Goal: Information Seeking & Learning: Learn about a topic

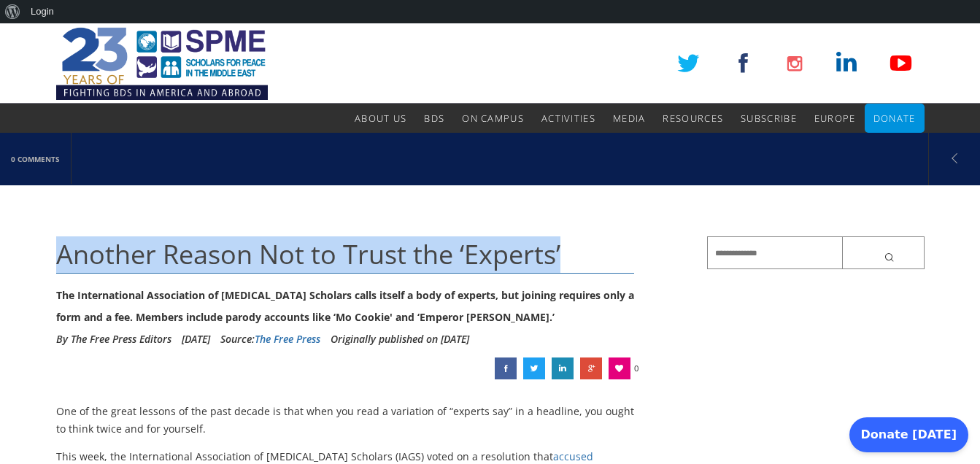
drag, startPoint x: 56, startPoint y: 255, endPoint x: 566, endPoint y: 264, distance: 510.0
click at [566, 264] on h1 "Another Reason Not to Trust the ‘Experts’" at bounding box center [345, 254] width 579 height 37
copy span "Another Reason Not to Trust the ‘Experts’"
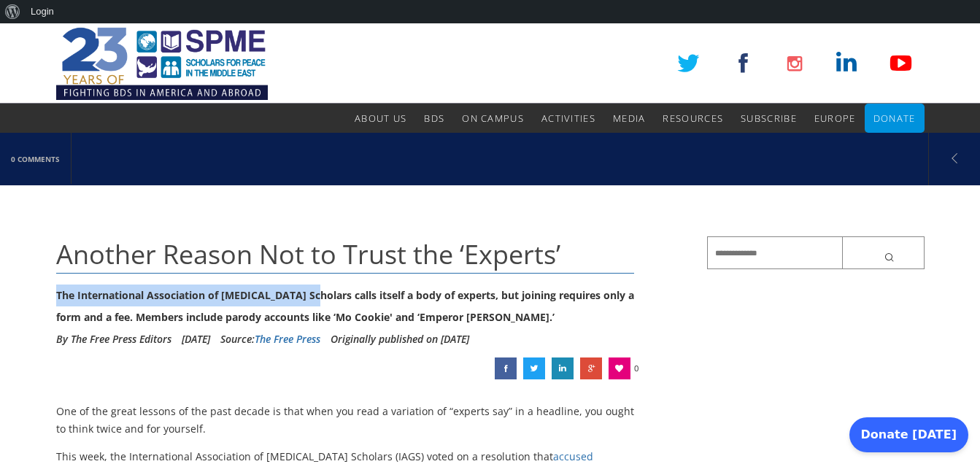
drag, startPoint x: 57, startPoint y: 294, endPoint x: 315, endPoint y: 298, distance: 258.3
click at [315, 298] on div "The International Association of [MEDICAL_DATA] Scholars calls itself a body of…" at bounding box center [345, 307] width 579 height 44
copy div "The International Association of [MEDICAL_DATA] Scholars"
drag, startPoint x: 184, startPoint y: 339, endPoint x: 266, endPoint y: 340, distance: 82.4
click at [210, 340] on li "[DATE]" at bounding box center [196, 339] width 28 height 22
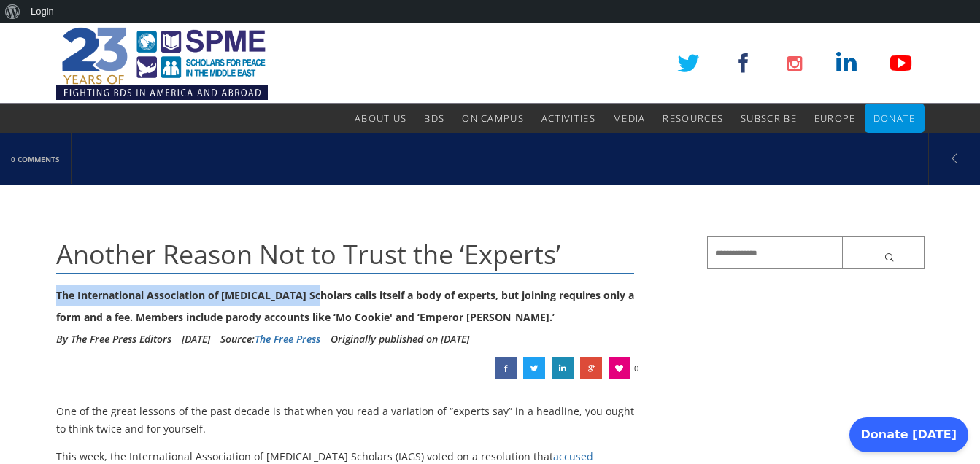
copy li "[DATE]"
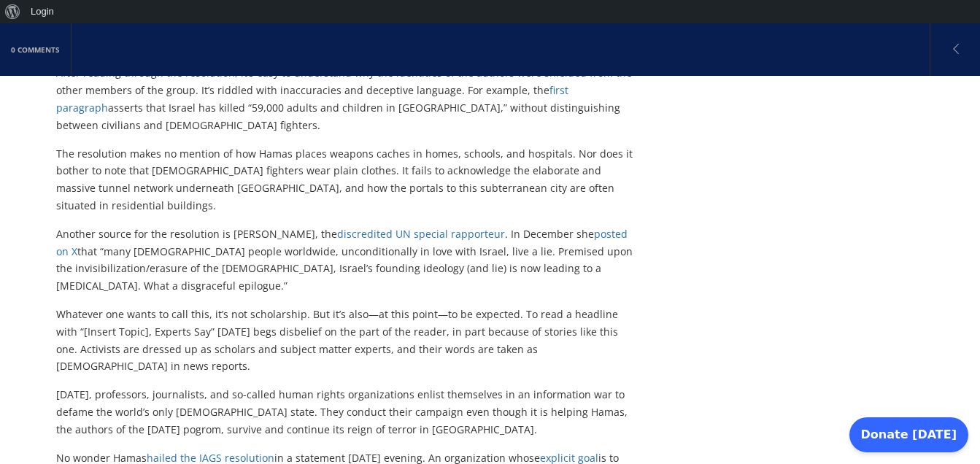
scroll to position [1167, 0]
